Goal: Task Accomplishment & Management: Use online tool/utility

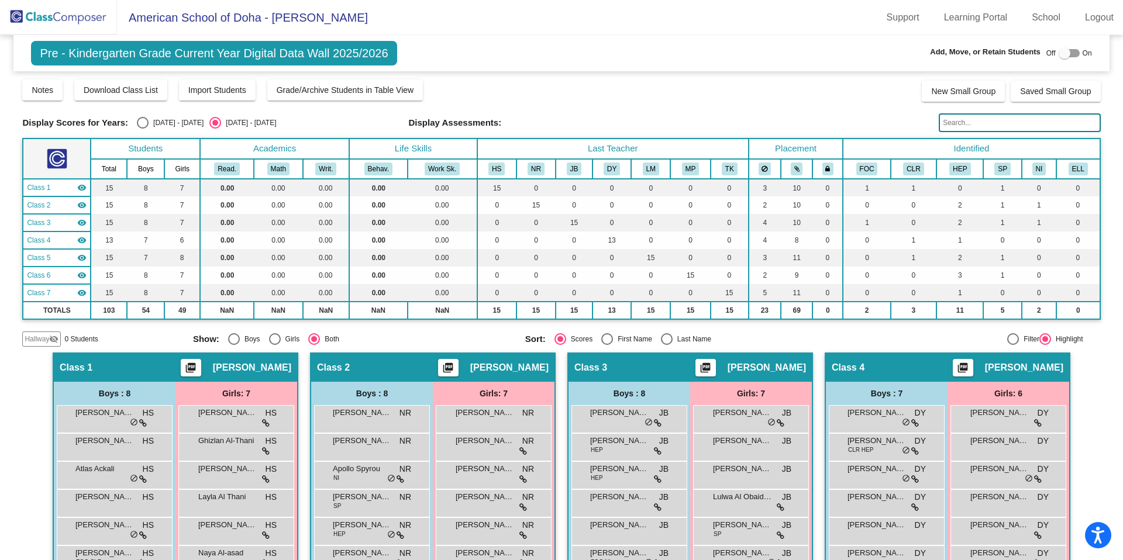
click at [74, 23] on img at bounding box center [58, 17] width 117 height 35
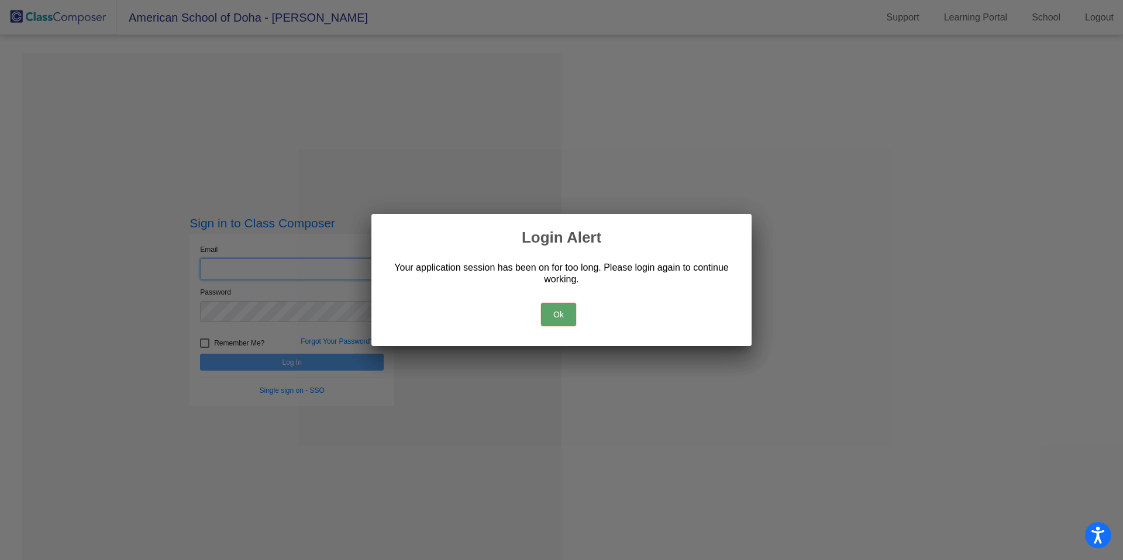
type input "[PERSON_NAME][EMAIL_ADDRESS][PERSON_NAME][DOMAIN_NAME]"
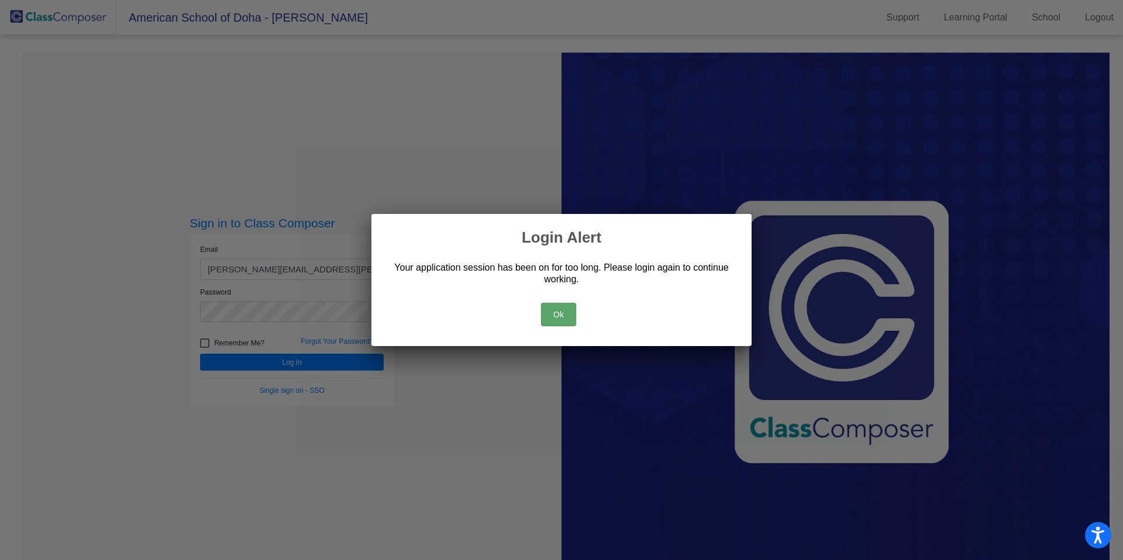
click at [556, 312] on button "Ok" at bounding box center [558, 314] width 35 height 23
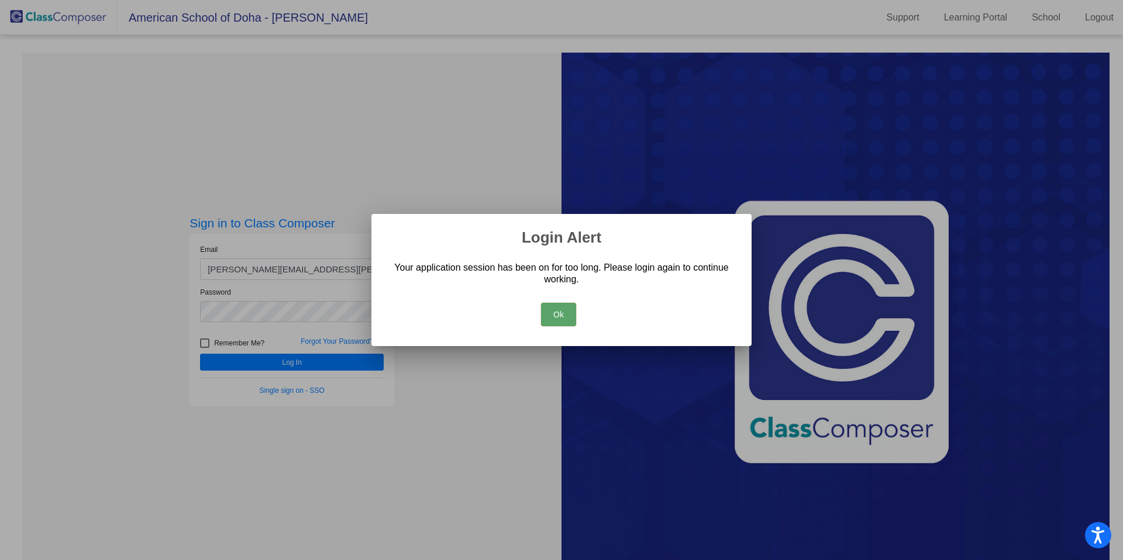
click at [560, 319] on button "Ok" at bounding box center [558, 314] width 35 height 23
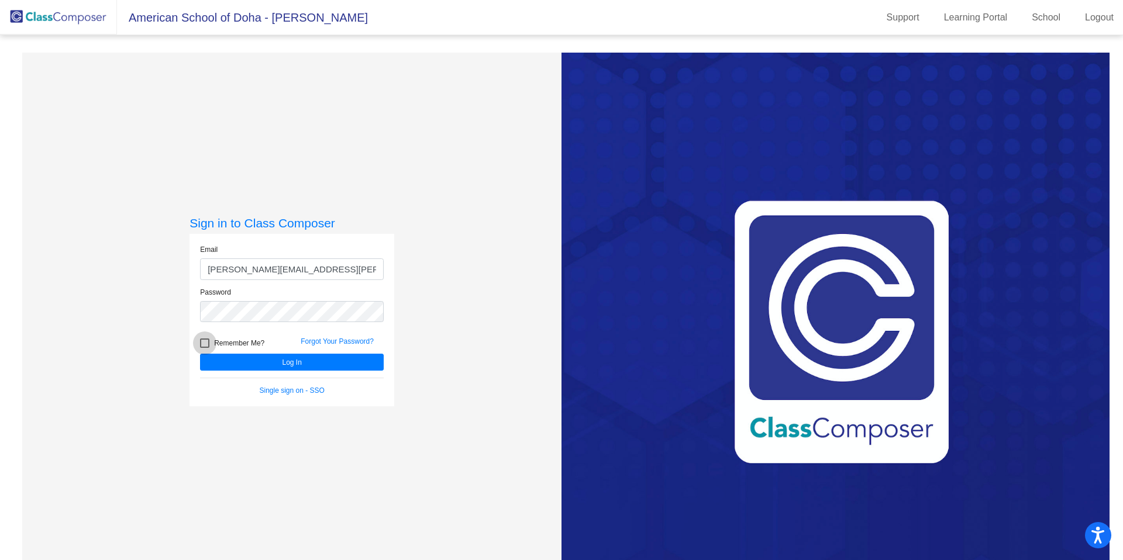
drag, startPoint x: 204, startPoint y: 342, endPoint x: 210, endPoint y: 345, distance: 7.3
click at [204, 342] on div at bounding box center [204, 343] width 9 height 9
click at [204, 348] on input "Remember Me?" at bounding box center [204, 348] width 1 height 1
checkbox input "true"
click at [267, 359] on button "Log In" at bounding box center [292, 362] width 184 height 17
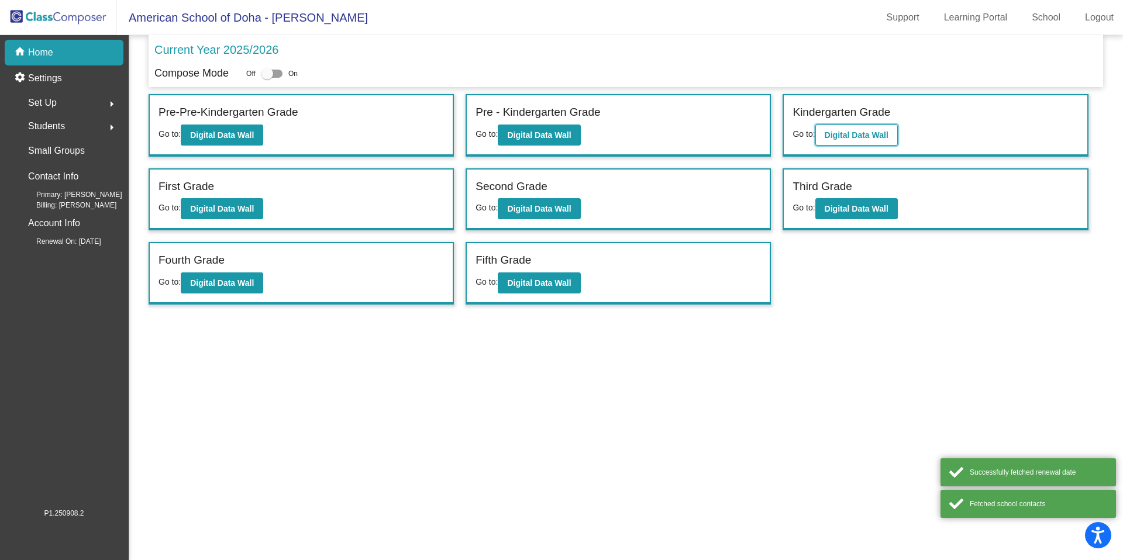
click at [873, 136] on b "Digital Data Wall" at bounding box center [857, 134] width 64 height 9
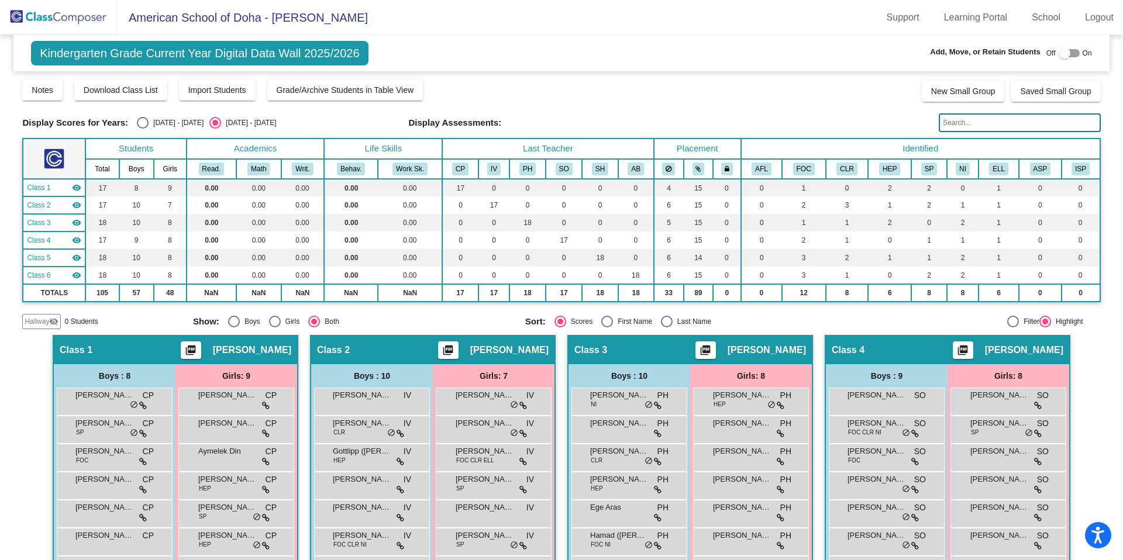
click at [142, 127] on div "Select an option" at bounding box center [143, 123] width 12 height 12
click at [142, 129] on input "[DATE] - [DATE]" at bounding box center [142, 129] width 1 height 1
radio input "true"
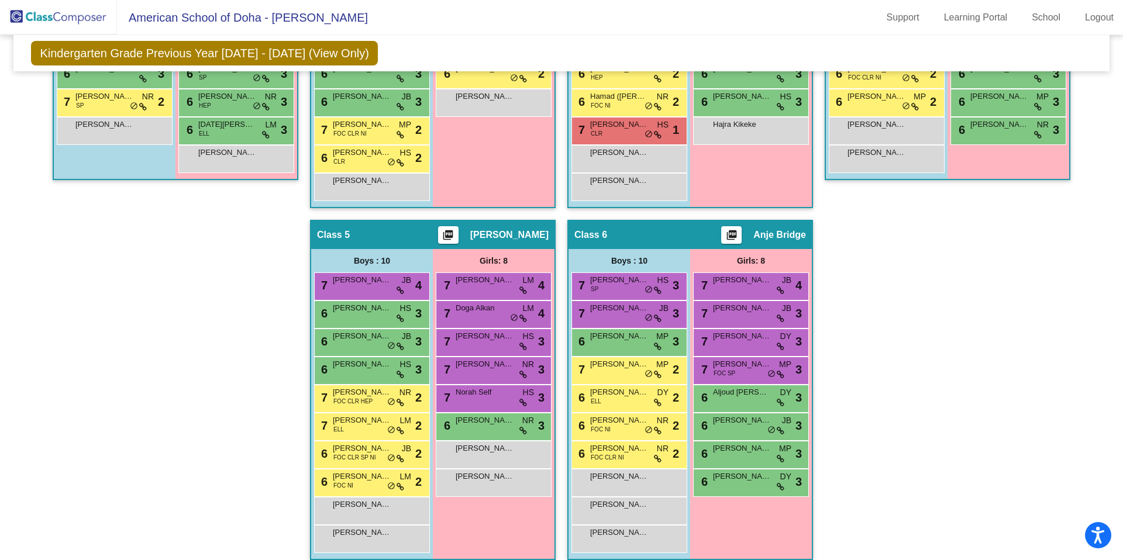
scroll to position [477, 0]
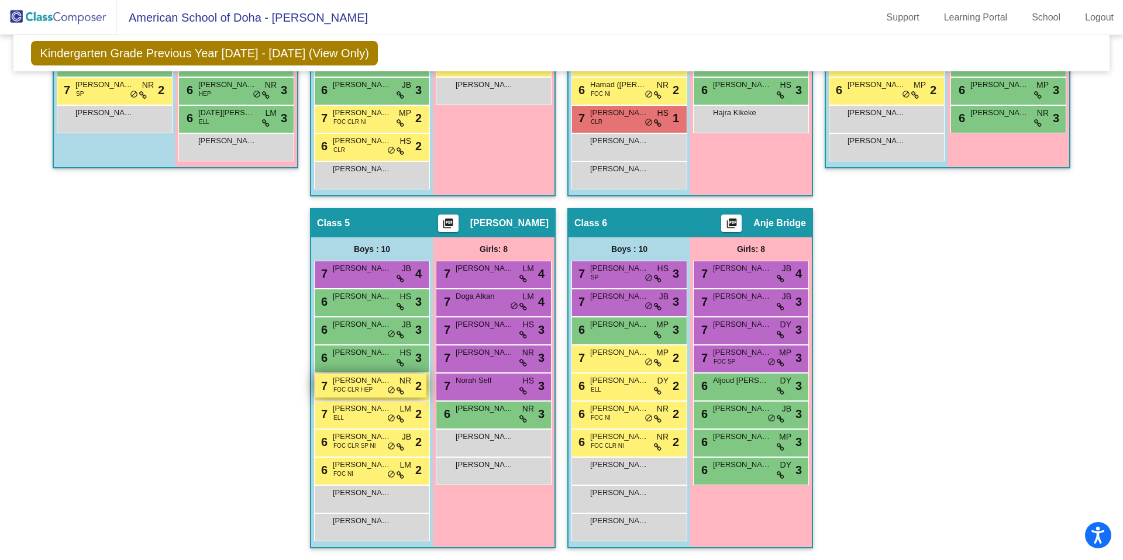
click at [366, 393] on span "FOC CLR HEP" at bounding box center [352, 390] width 39 height 9
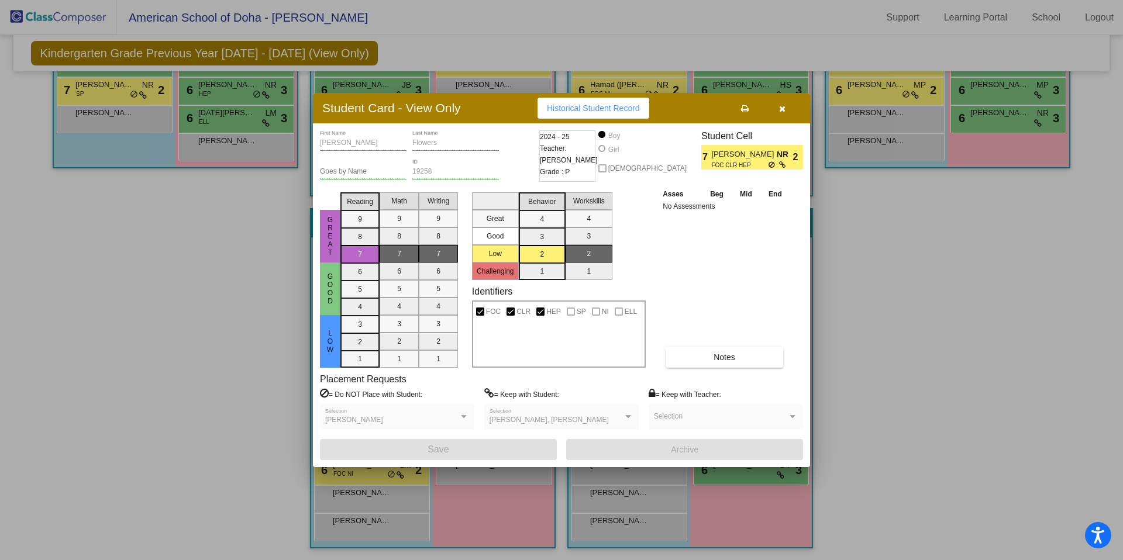
click at [781, 109] on icon "button" at bounding box center [782, 109] width 6 height 8
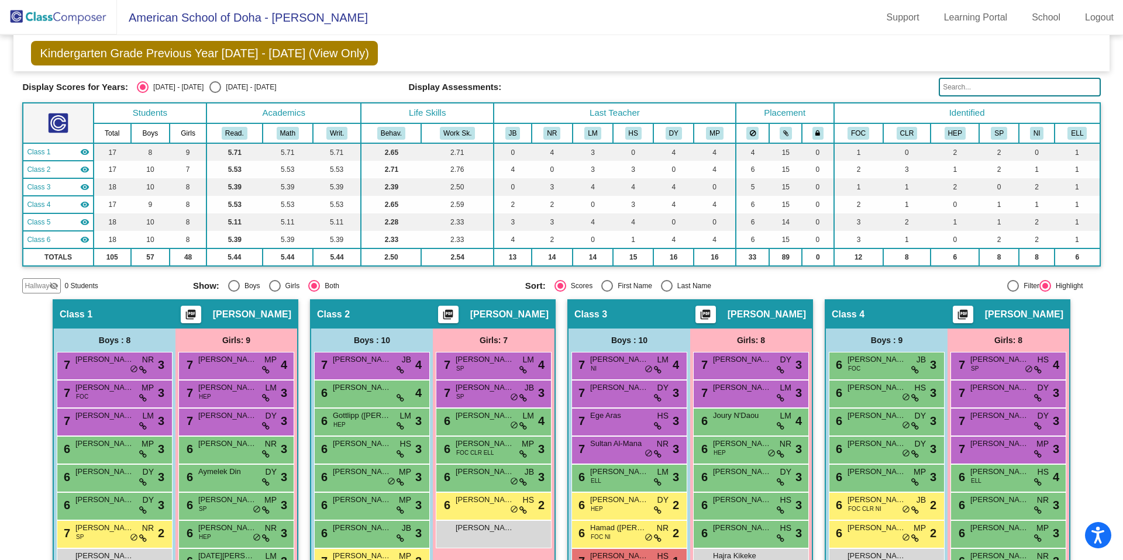
scroll to position [0, 0]
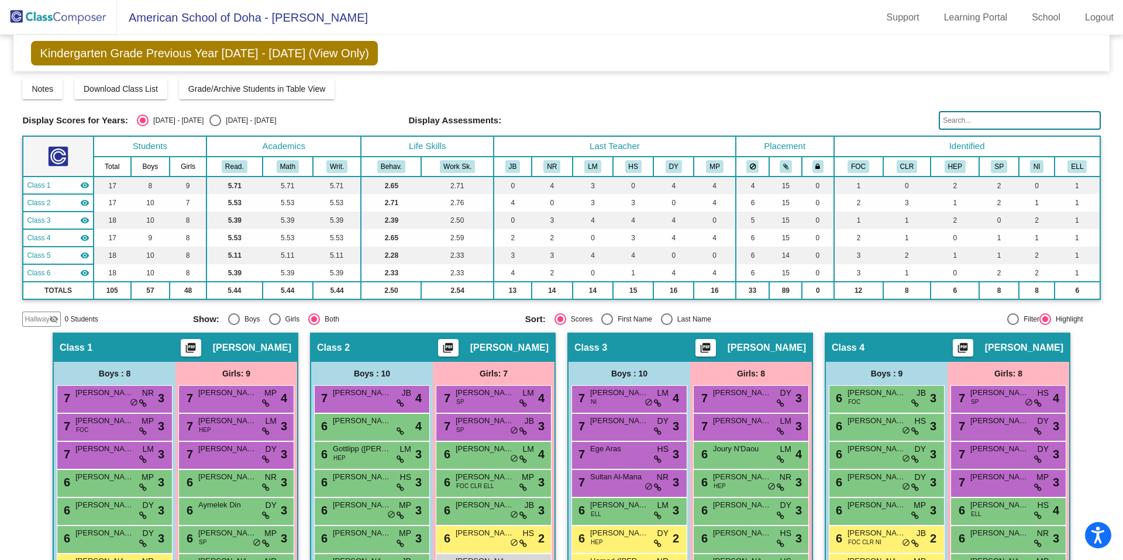
drag, startPoint x: 59, startPoint y: 23, endPoint x: 64, endPoint y: 31, distance: 9.4
click at [59, 23] on img at bounding box center [58, 17] width 117 height 35
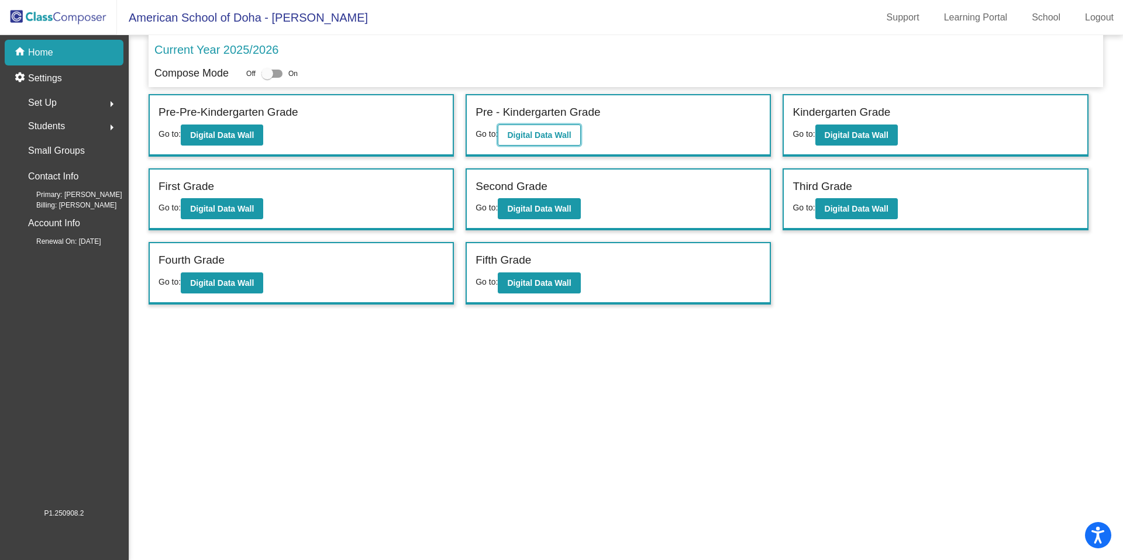
click at [557, 138] on b "Digital Data Wall" at bounding box center [539, 134] width 64 height 9
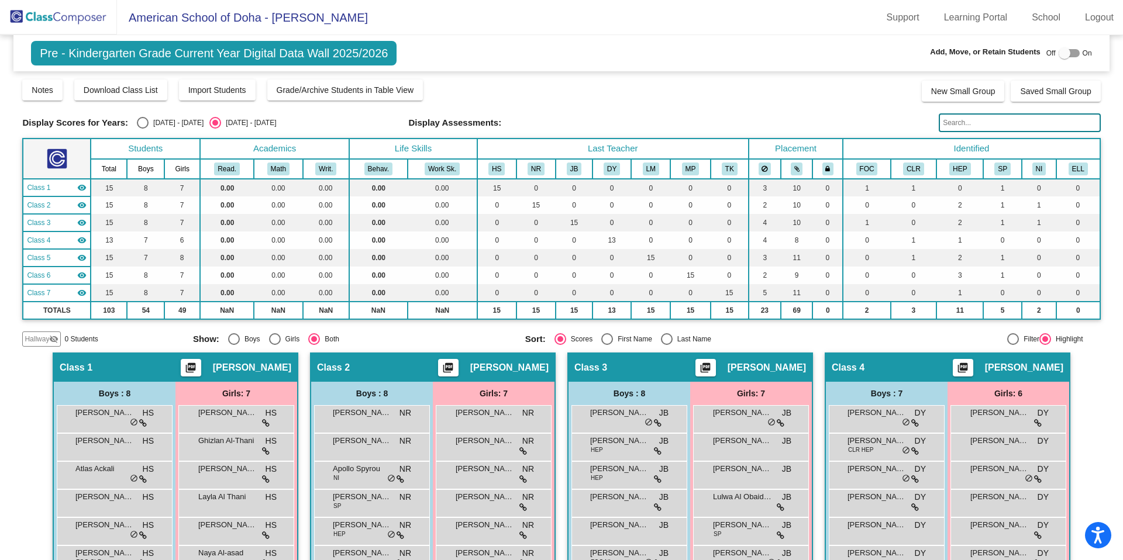
click at [142, 122] on div "Select an option" at bounding box center [143, 123] width 12 height 12
click at [142, 129] on input "[DATE] - [DATE]" at bounding box center [142, 129] width 1 height 1
radio input "true"
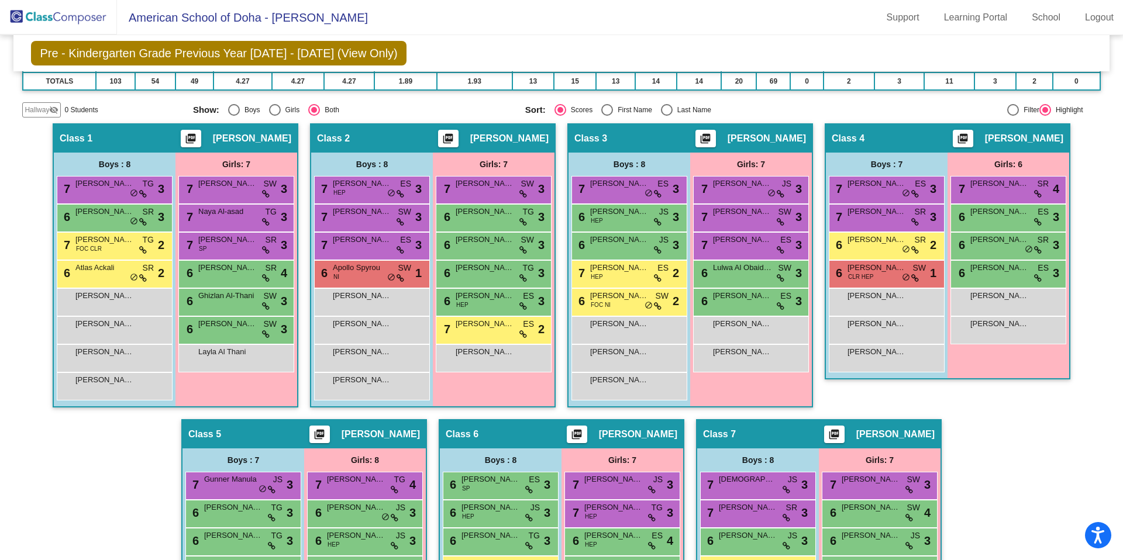
scroll to position [220, 0]
